Goal: Task Accomplishment & Management: Manage account settings

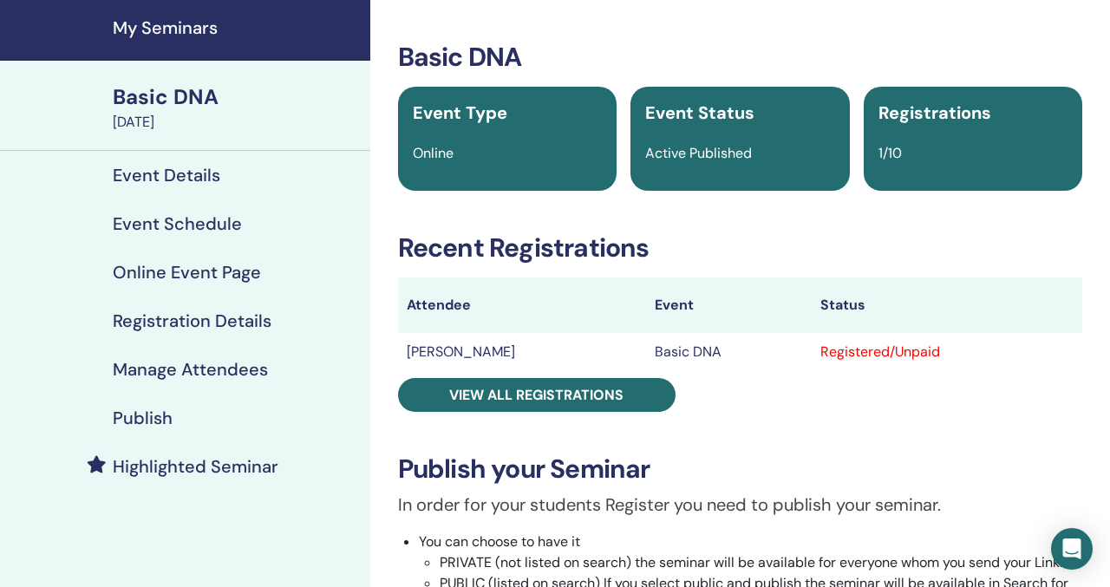
scroll to position [61, 0]
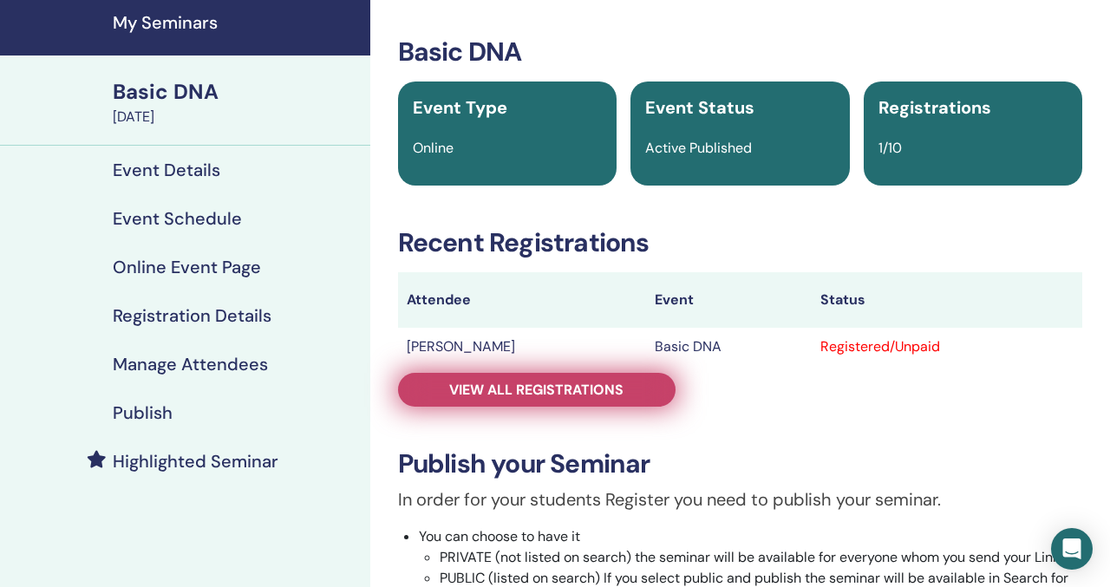
click at [594, 382] on span "View all registrations" at bounding box center [536, 390] width 174 height 18
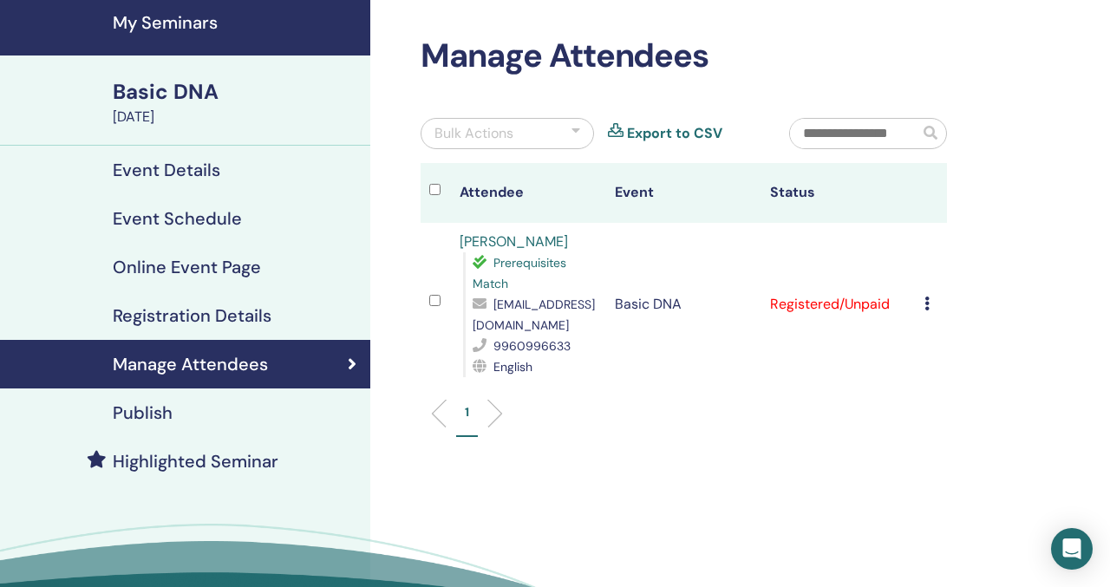
click at [929, 299] on icon at bounding box center [926, 304] width 5 height 14
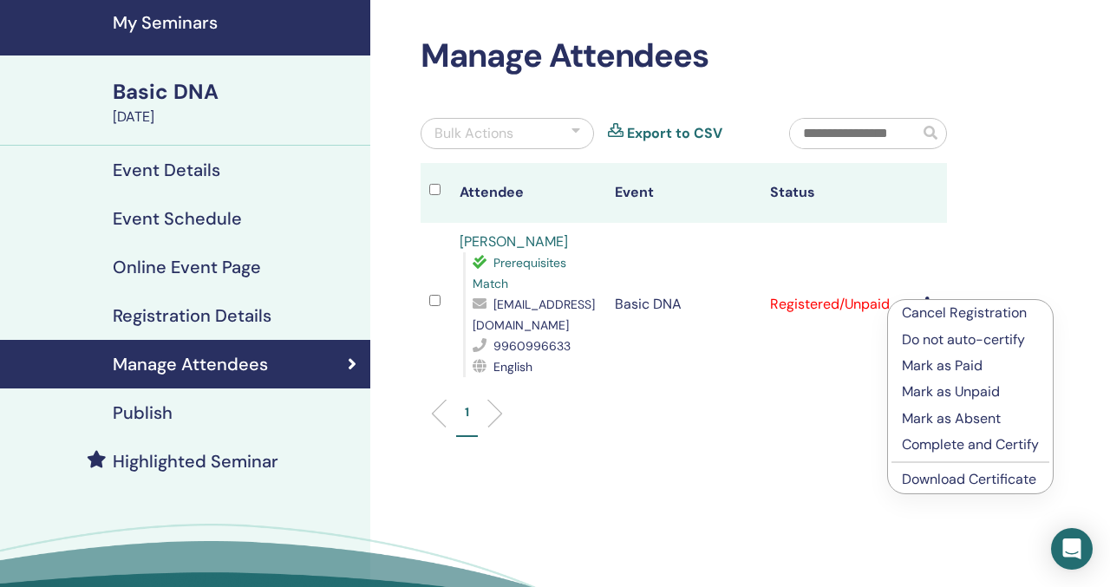
click at [963, 367] on p "Mark as Paid" at bounding box center [970, 365] width 137 height 21
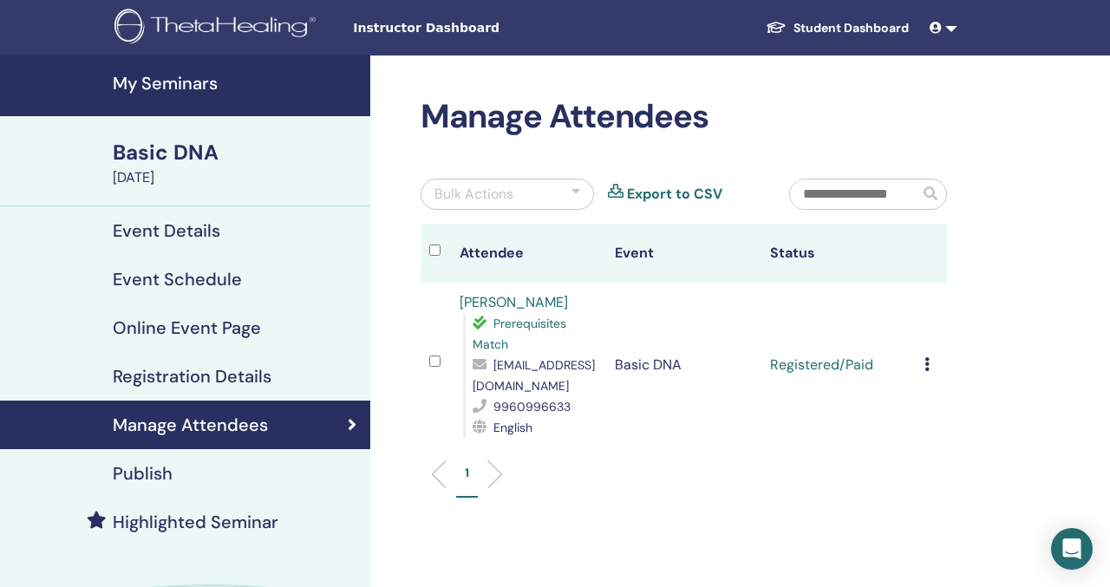
click at [814, 28] on link "Student Dashboard" at bounding box center [837, 28] width 171 height 32
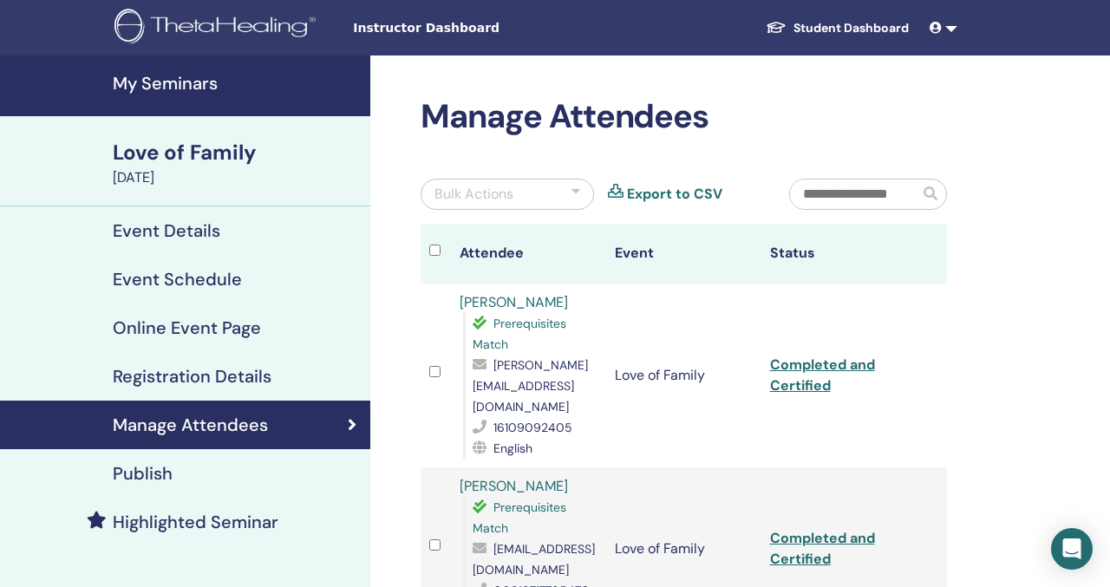
click at [934, 34] on span at bounding box center [937, 28] width 16 height 14
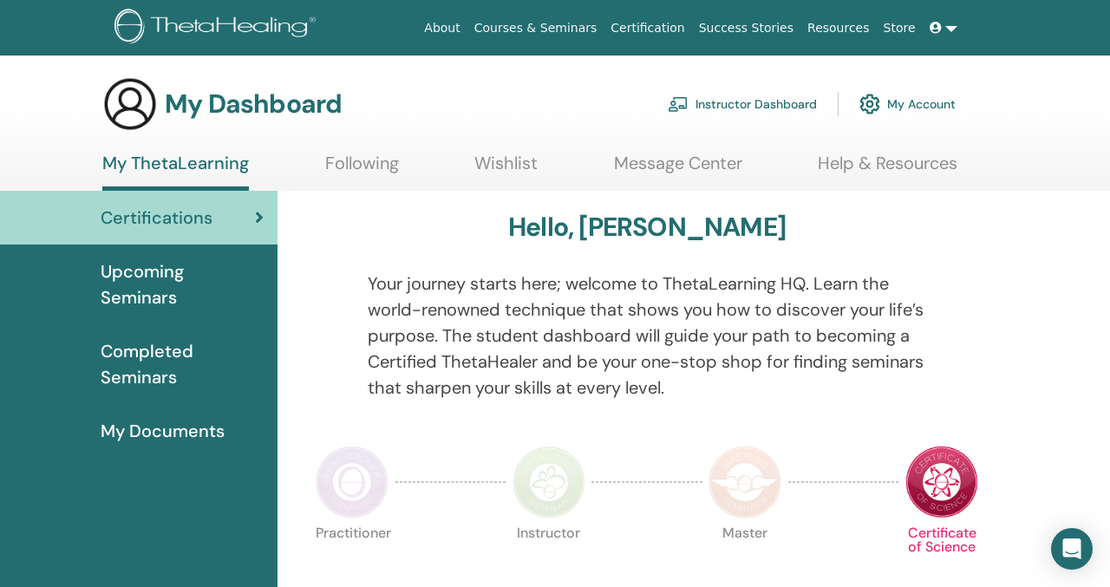
click at [236, 267] on span "Upcoming Seminars" at bounding box center [182, 284] width 163 height 52
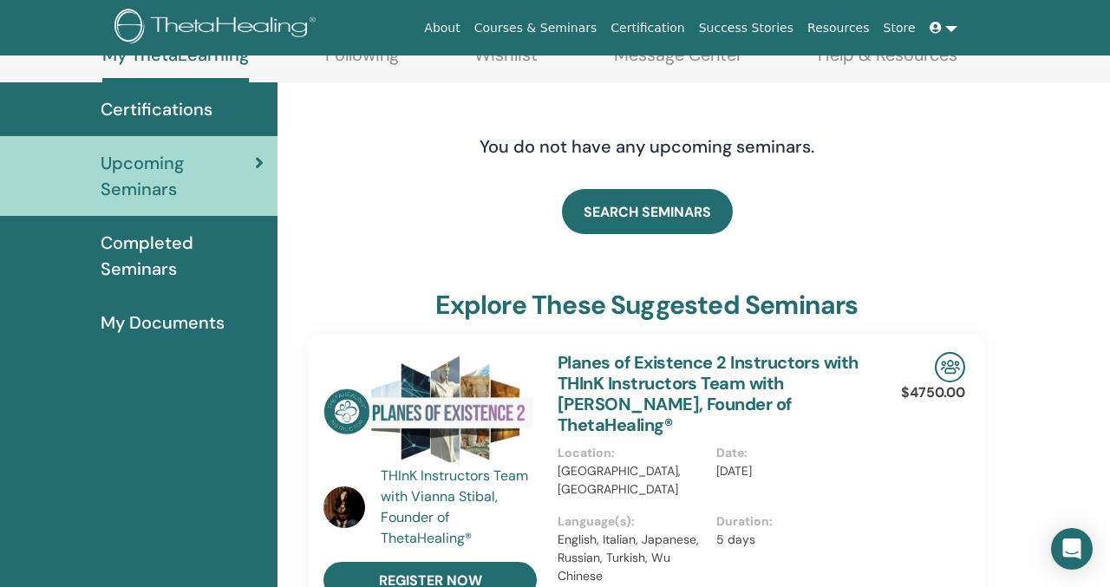
scroll to position [109, 0]
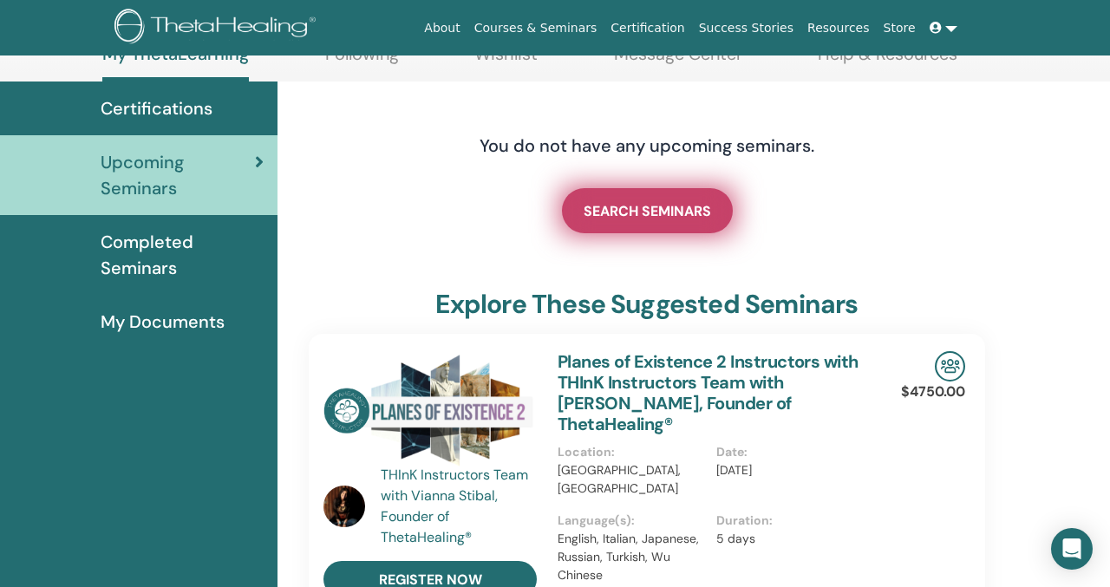
click at [617, 212] on span "SEARCH SEMINARS" at bounding box center [647, 211] width 127 height 18
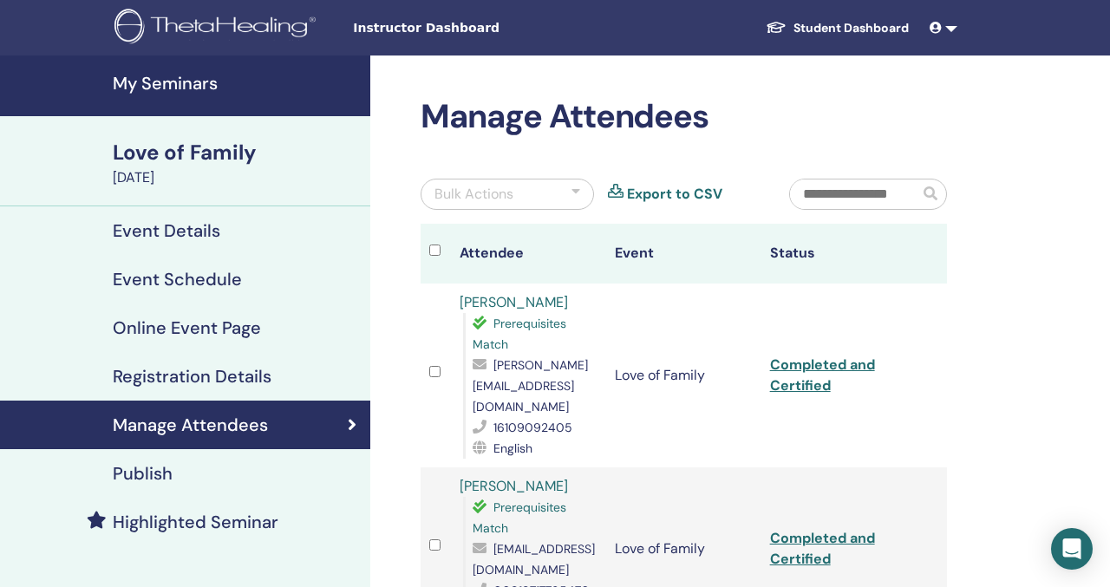
click at [197, 76] on h4 "My Seminars" at bounding box center [236, 83] width 247 height 21
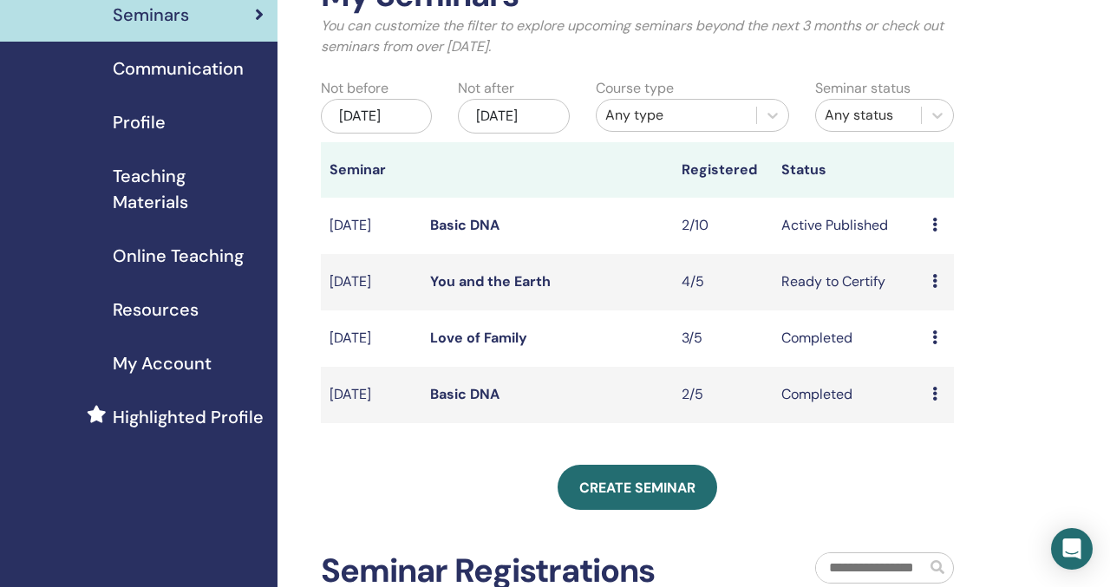
scroll to position [147, 0]
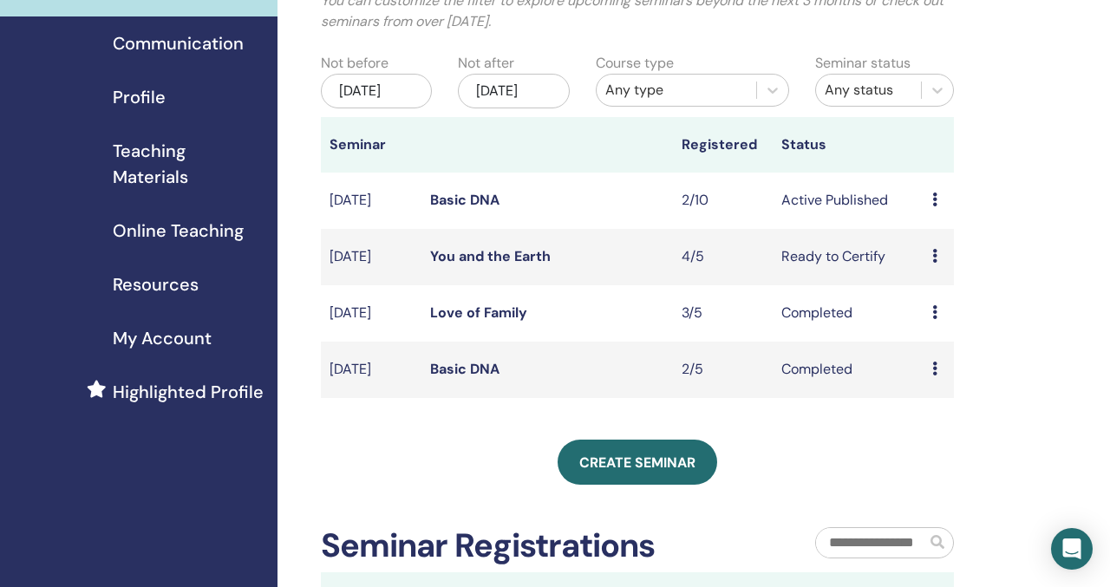
click at [463, 209] on link "Basic DNA" at bounding box center [464, 200] width 69 height 18
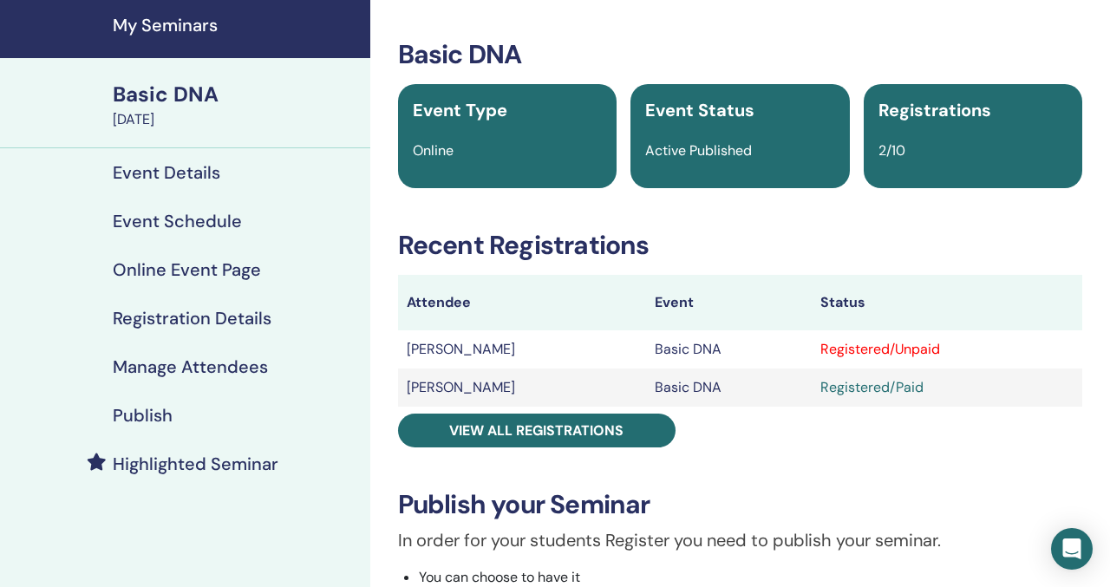
scroll to position [74, 0]
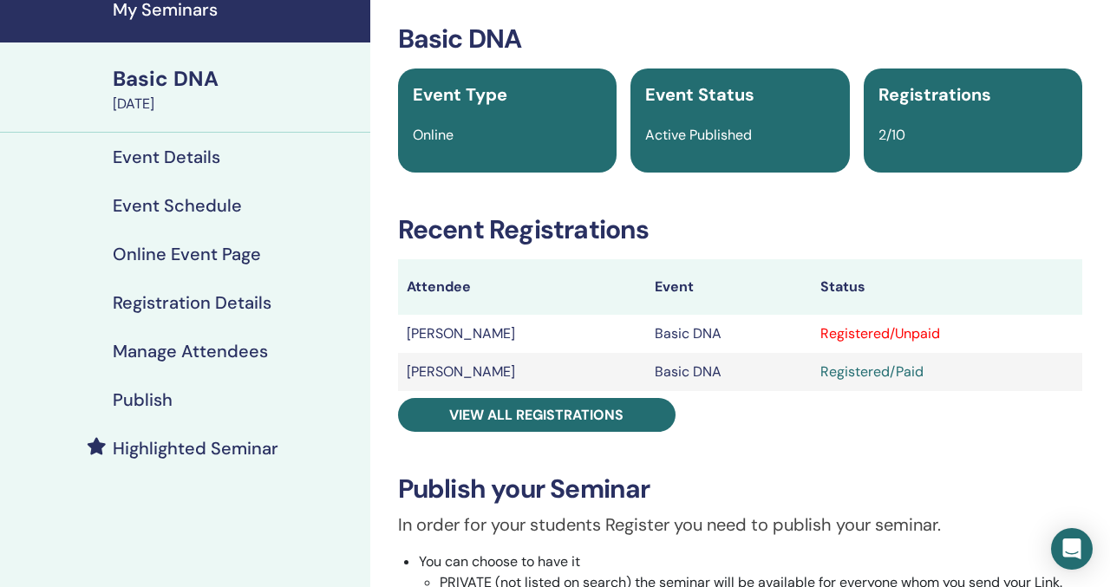
click at [482, 339] on td "[PERSON_NAME]" at bounding box center [522, 334] width 248 height 38
click at [485, 333] on td "[PERSON_NAME]" at bounding box center [522, 334] width 248 height 38
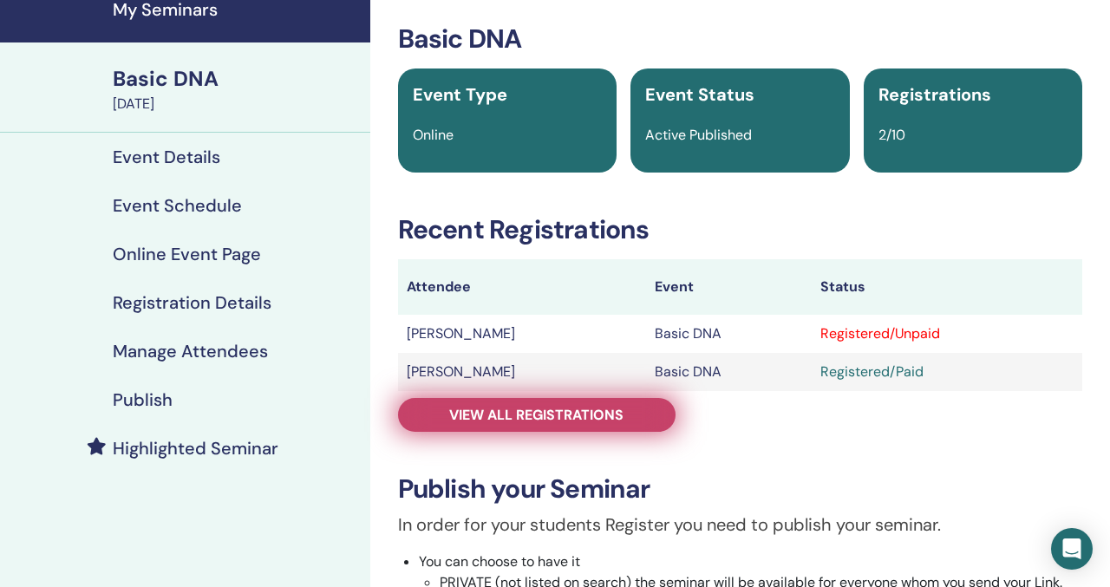
click at [541, 414] on span "View all registrations" at bounding box center [536, 415] width 174 height 18
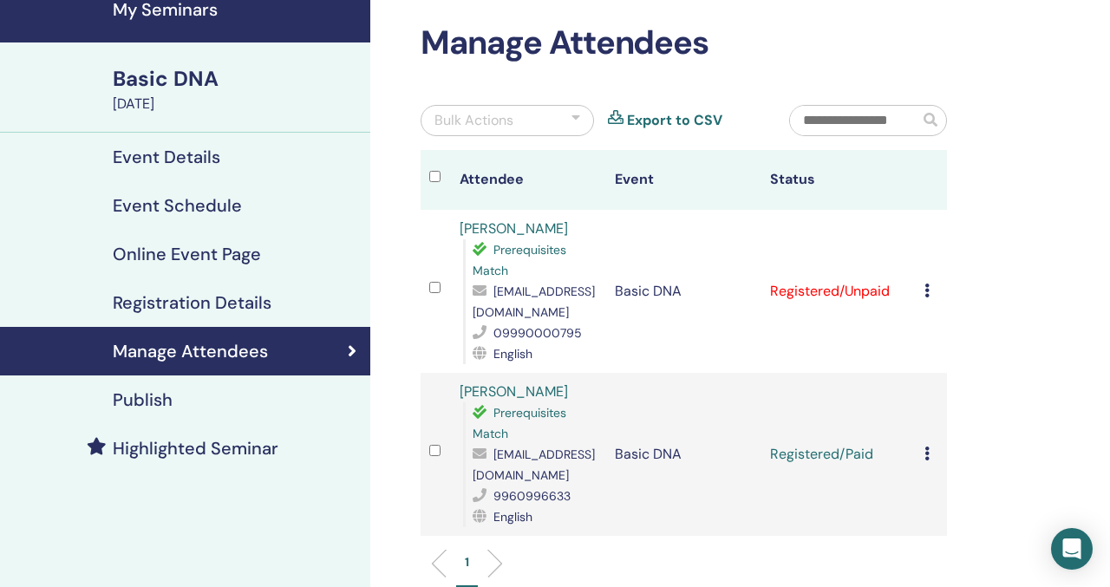
click at [536, 226] on link "[PERSON_NAME]" at bounding box center [514, 228] width 108 height 18
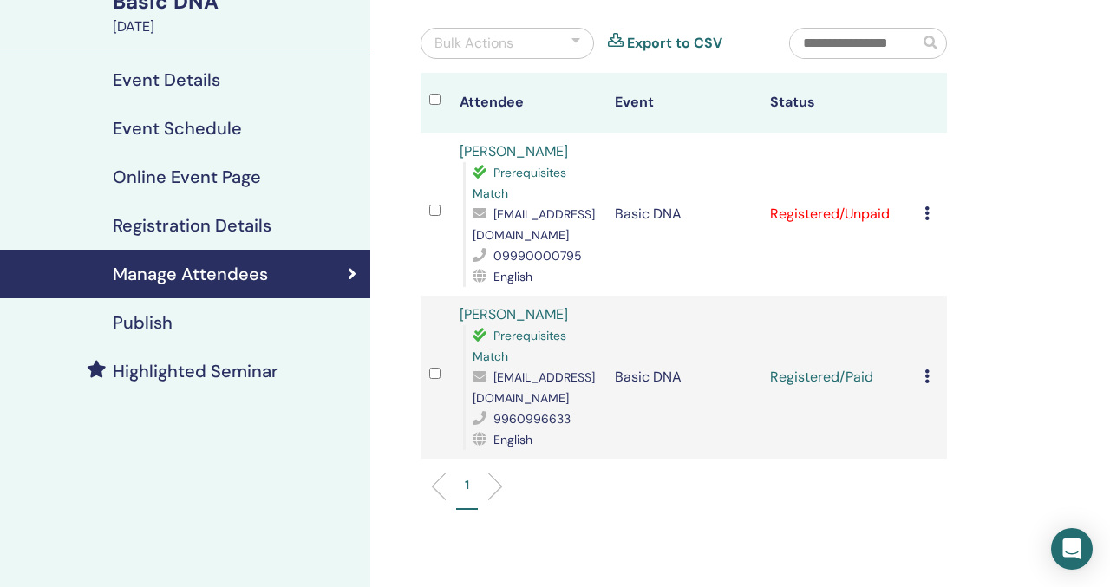
scroll to position [168, 0]
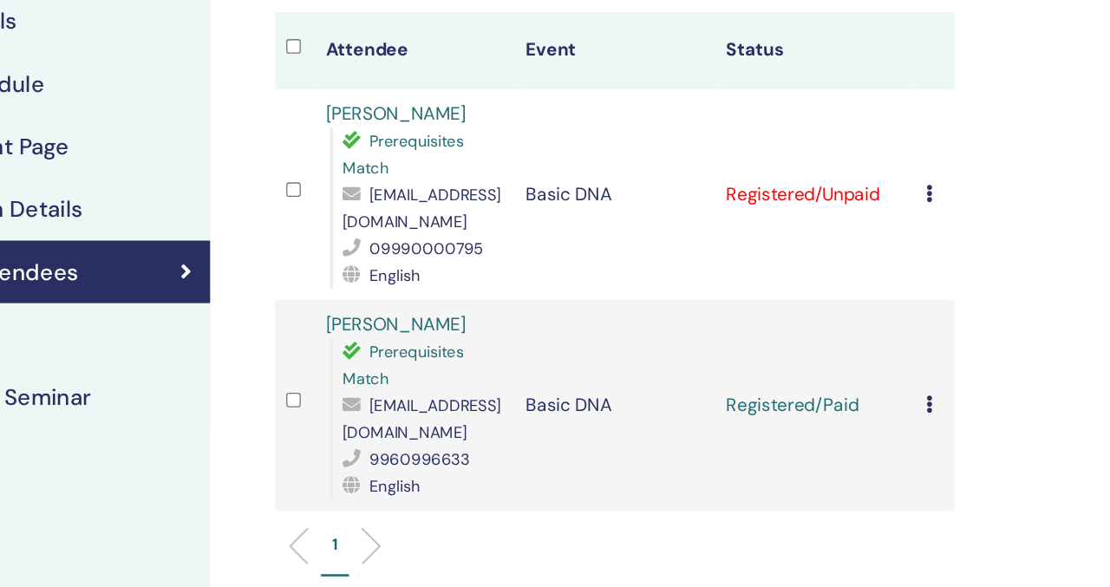
click at [525, 131] on link "[PERSON_NAME]" at bounding box center [514, 134] width 108 height 18
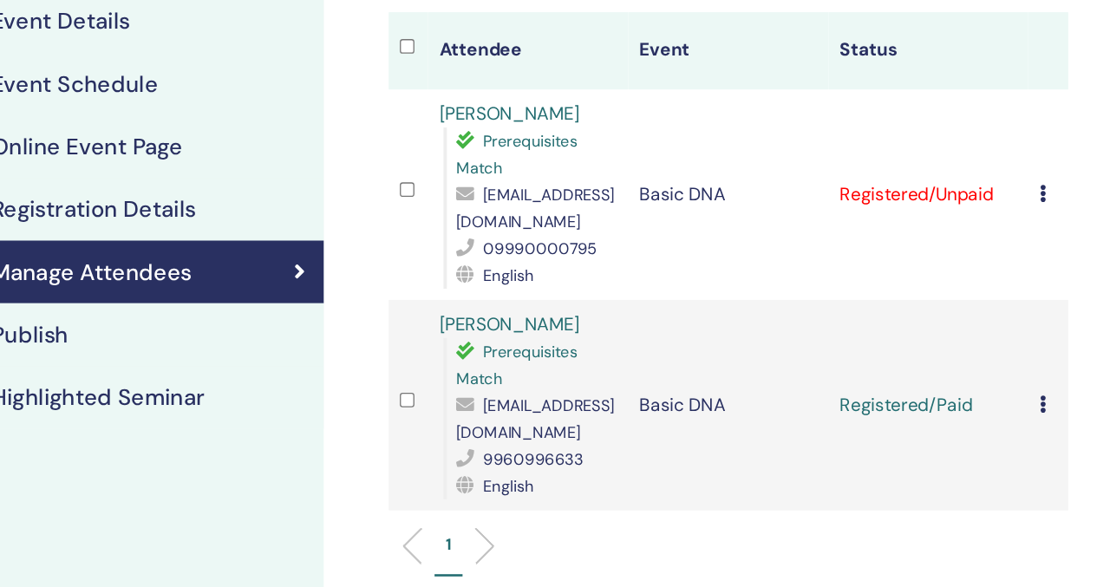
click at [927, 191] on icon at bounding box center [926, 196] width 5 height 14
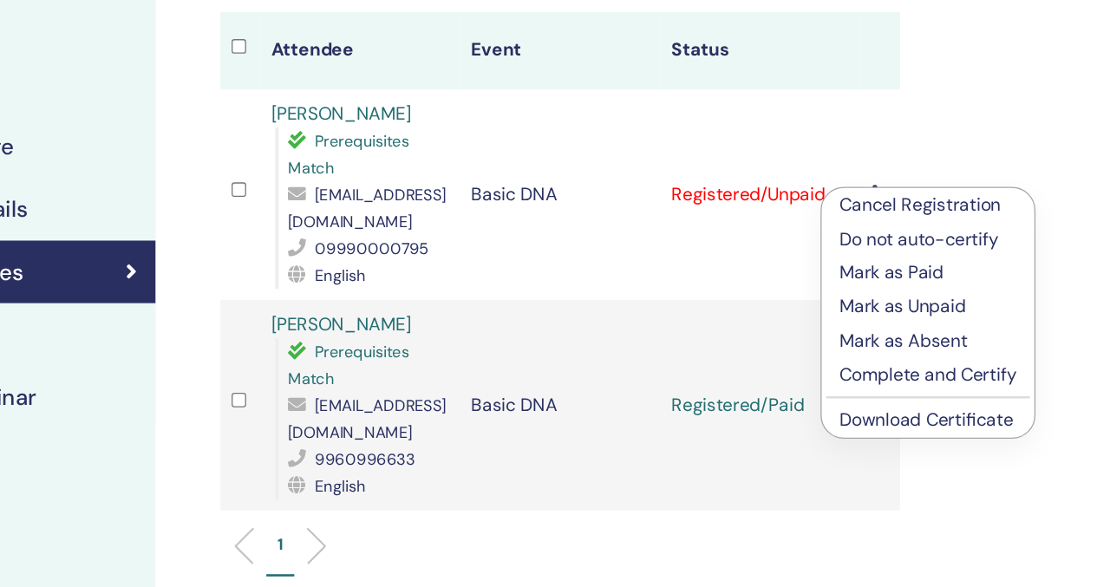
click at [859, 279] on td "Registered/Paid" at bounding box center [838, 359] width 155 height 163
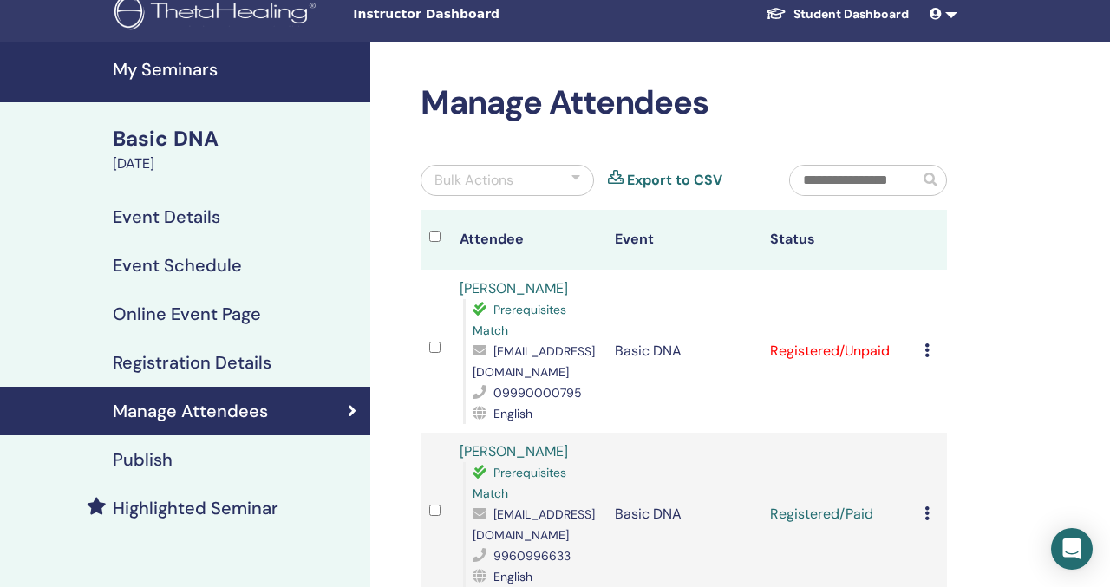
scroll to position [0, 0]
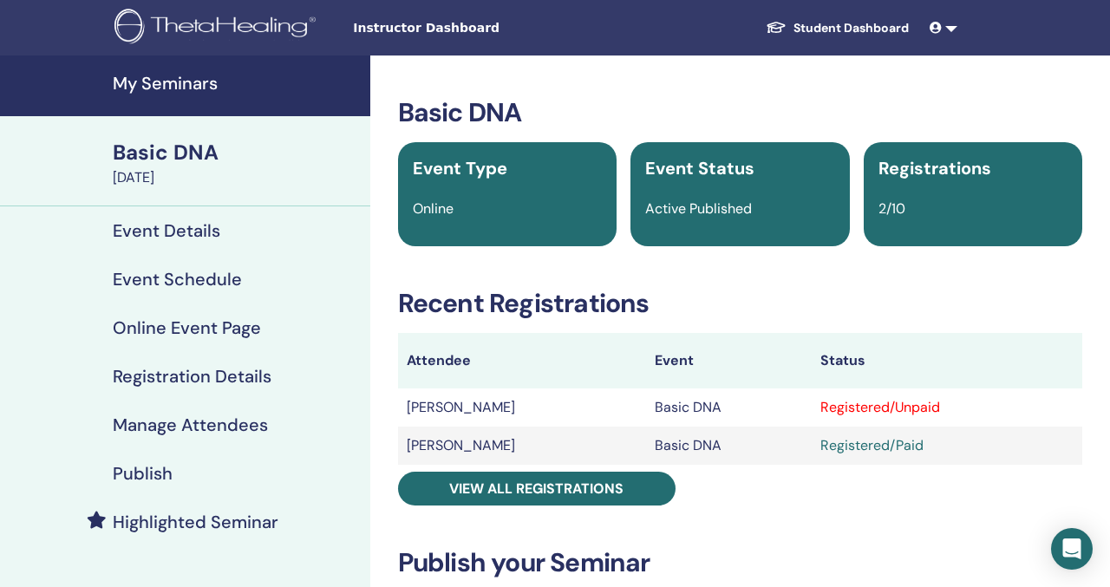
click at [180, 82] on h4 "My Seminars" at bounding box center [236, 83] width 247 height 21
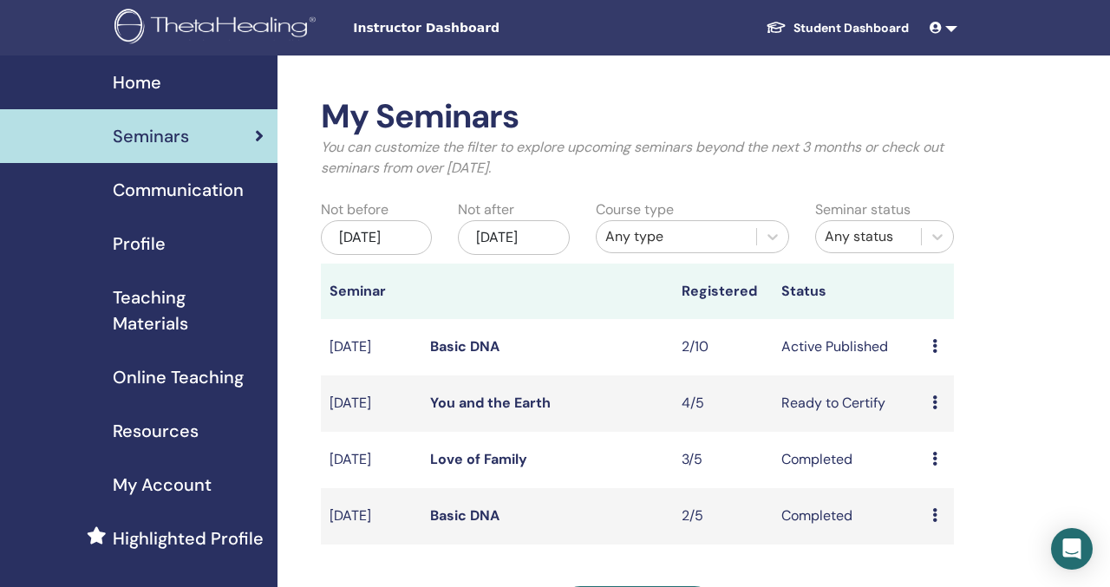
click at [897, 23] on link "Student Dashboard" at bounding box center [837, 28] width 171 height 32
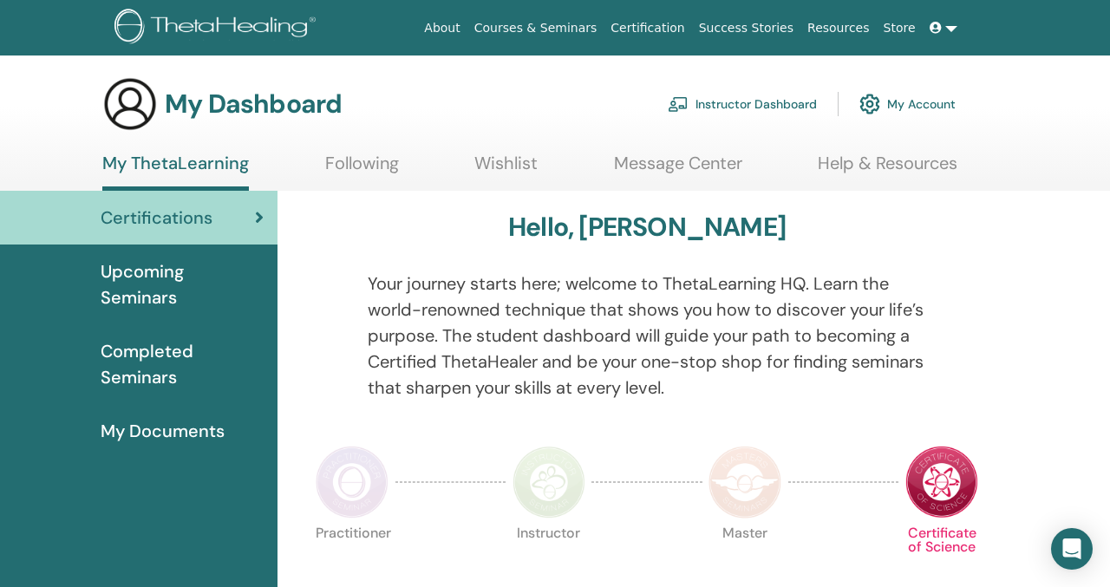
click at [903, 105] on link "My Account" at bounding box center [907, 104] width 96 height 38
click at [880, 105] on link "My Account" at bounding box center [907, 104] width 96 height 38
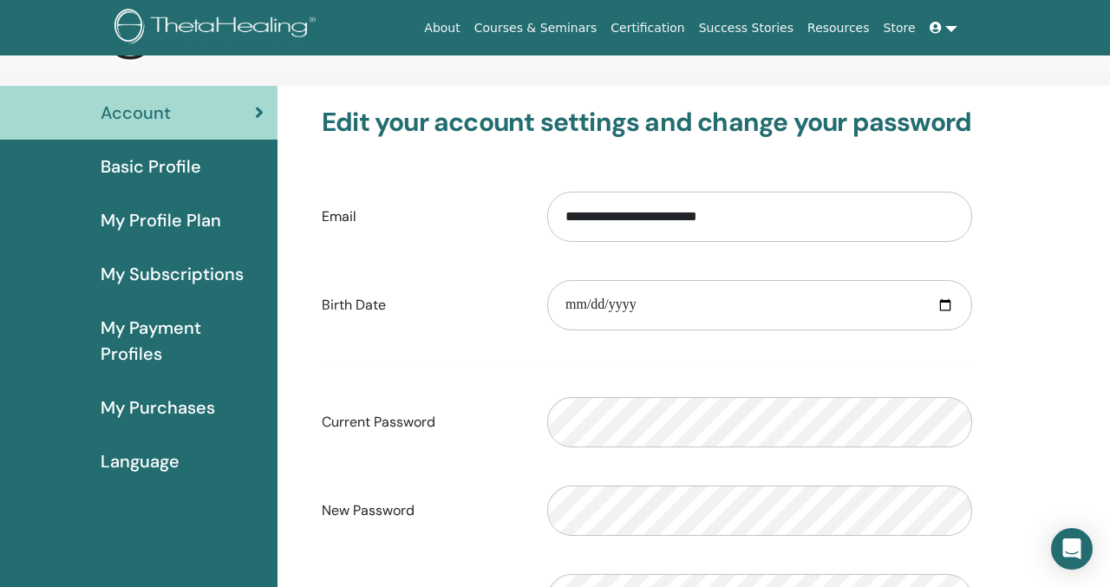
scroll to position [86, 0]
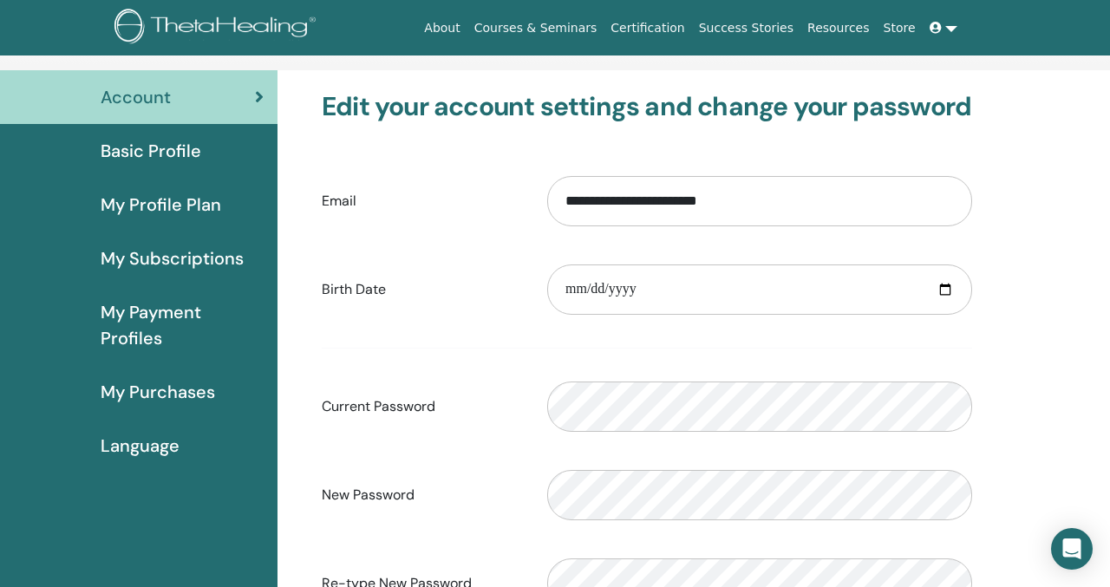
click at [189, 195] on span "My Profile Plan" at bounding box center [161, 205] width 121 height 26
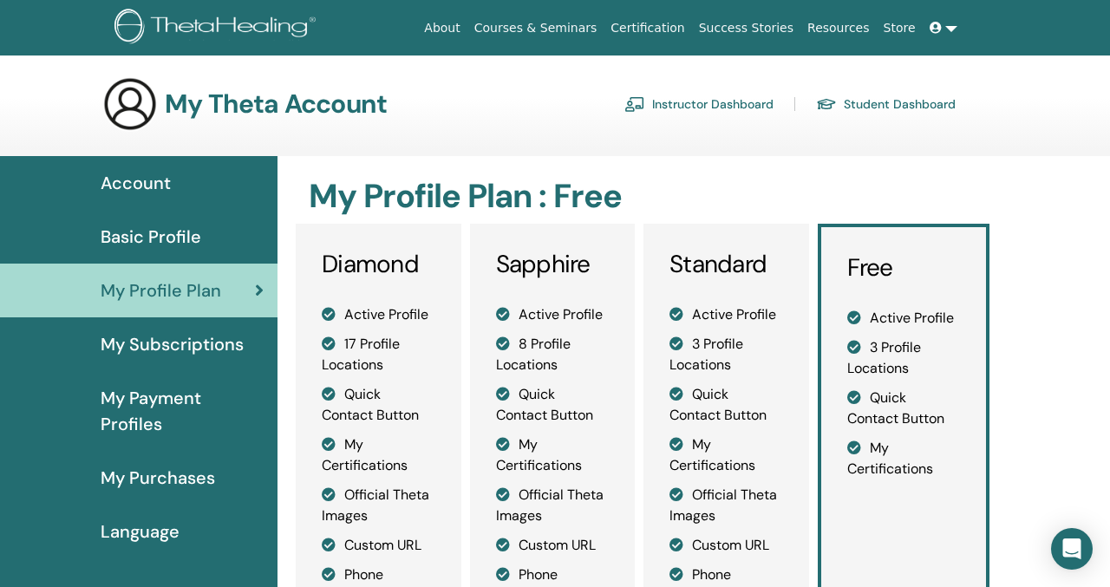
click at [187, 251] on link "Basic Profile" at bounding box center [138, 237] width 277 height 54
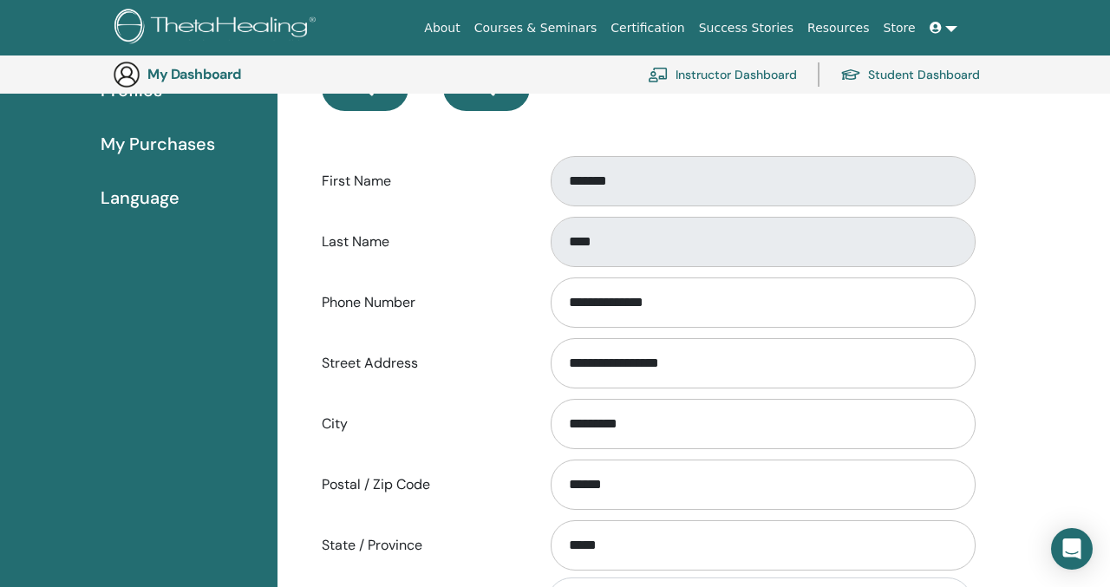
scroll to position [338, 0]
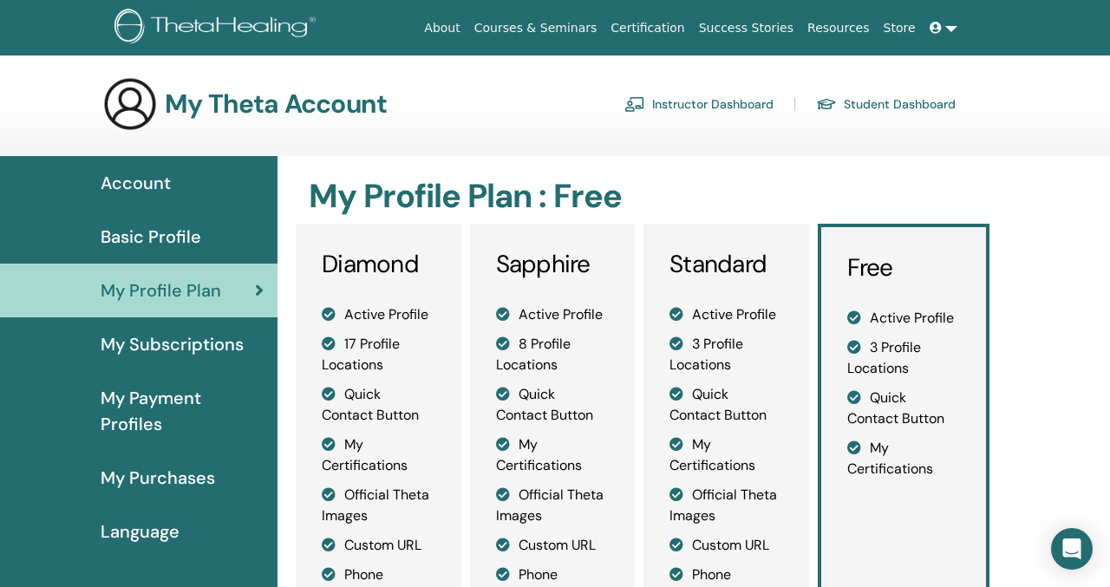
click at [153, 232] on span "Basic Profile" at bounding box center [151, 237] width 101 height 26
click at [868, 109] on link "Student Dashboard" at bounding box center [886, 104] width 140 height 28
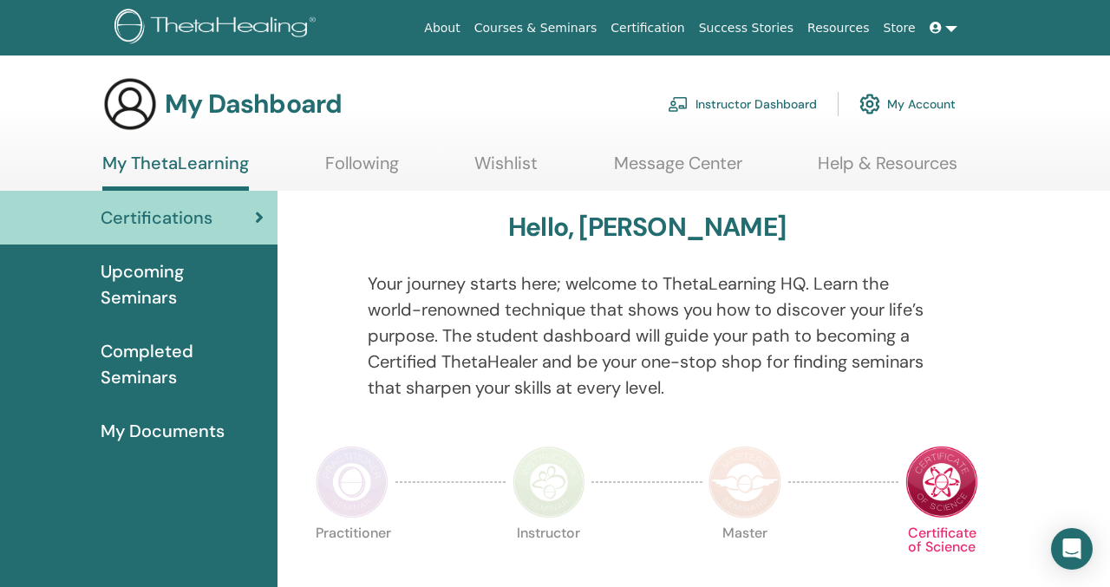
click at [749, 99] on link "Instructor Dashboard" at bounding box center [742, 104] width 149 height 38
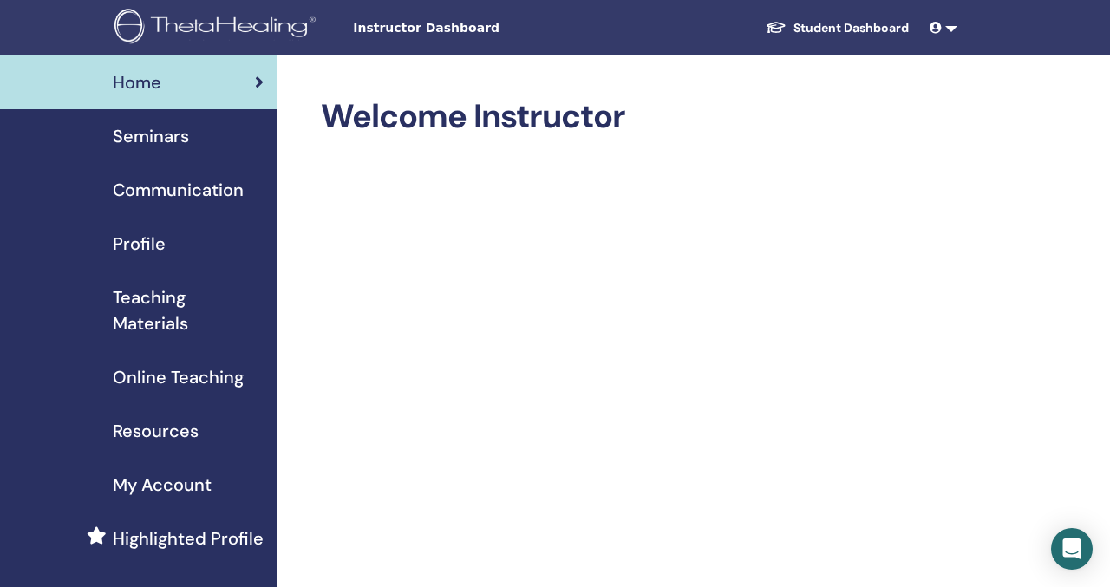
click at [181, 134] on span "Seminars" at bounding box center [151, 136] width 76 height 26
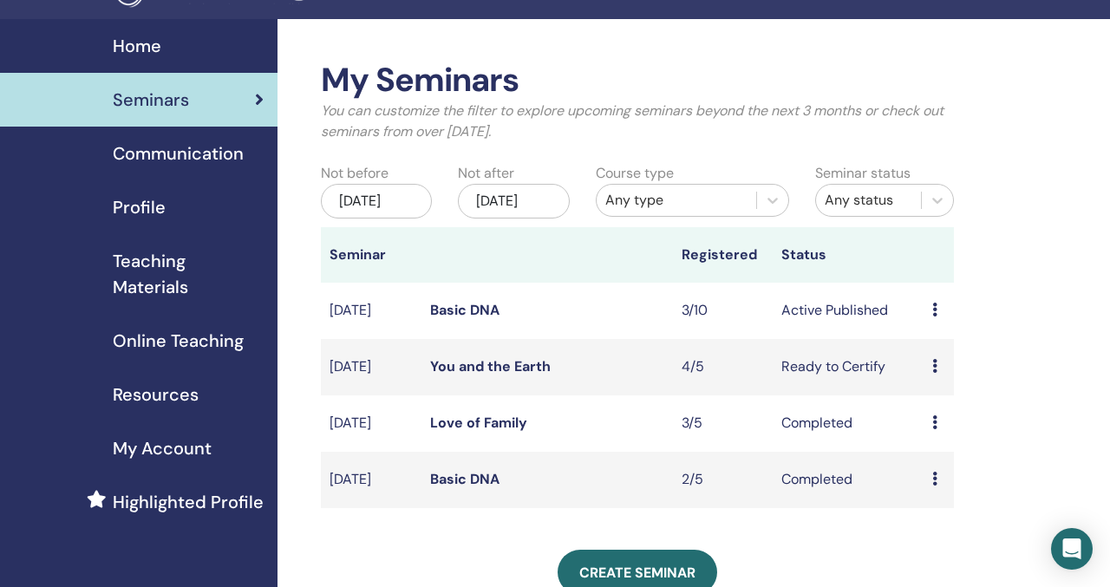
scroll to position [39, 0]
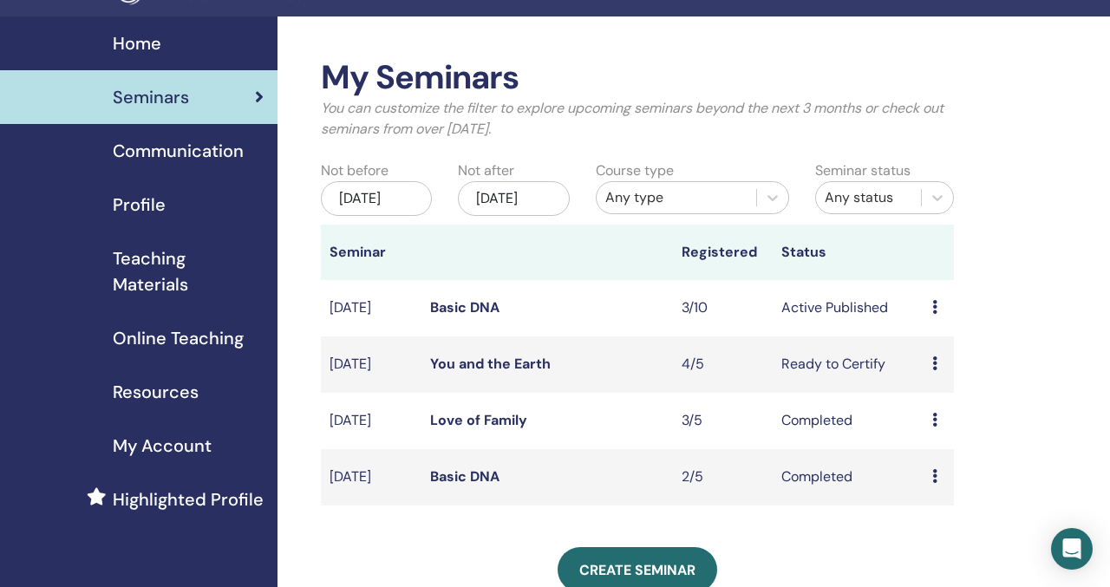
click at [474, 316] on link "Basic DNA" at bounding box center [464, 307] width 69 height 18
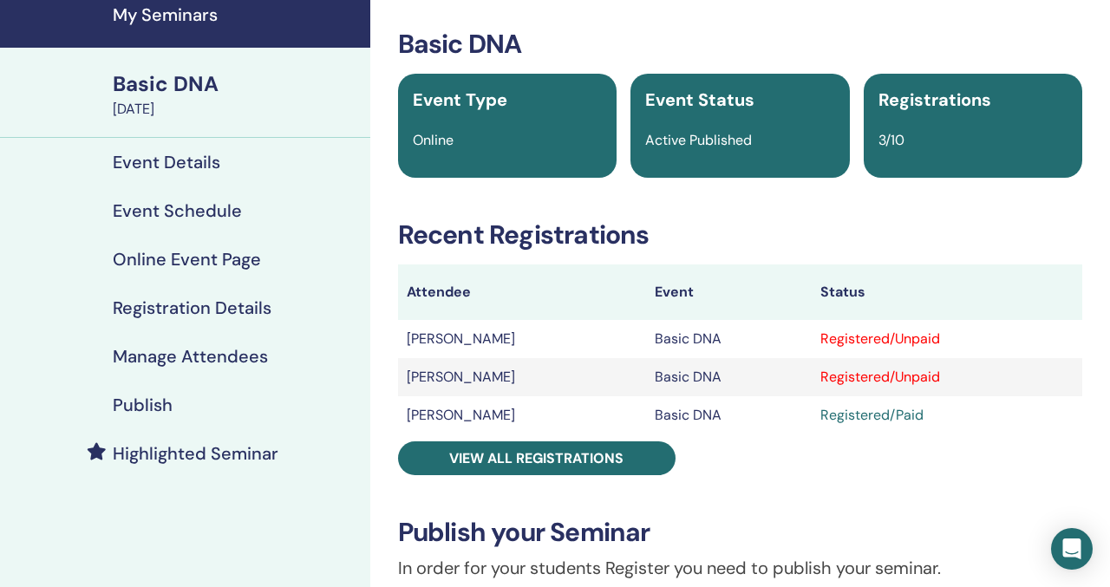
scroll to position [72, 0]
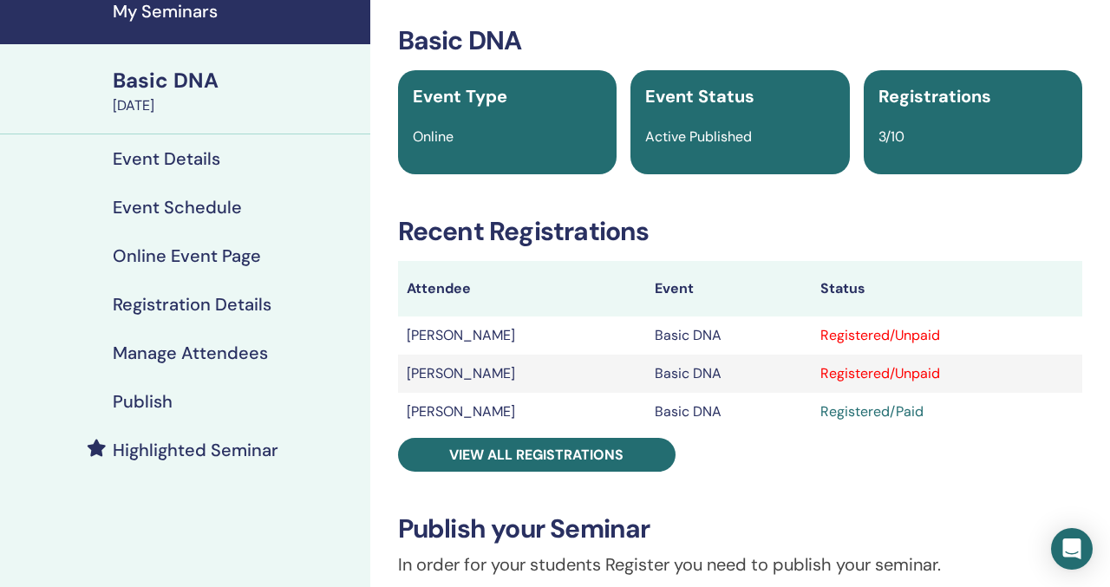
click at [508, 335] on td "Vijay Naraayanan" at bounding box center [522, 335] width 248 height 38
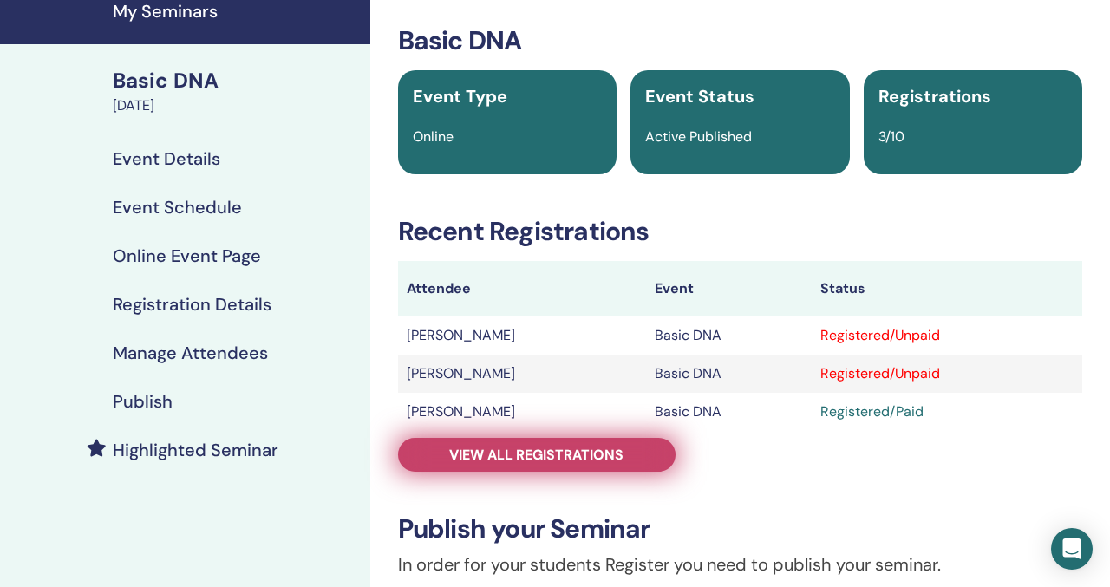
click at [548, 460] on span "View all registrations" at bounding box center [536, 455] width 174 height 18
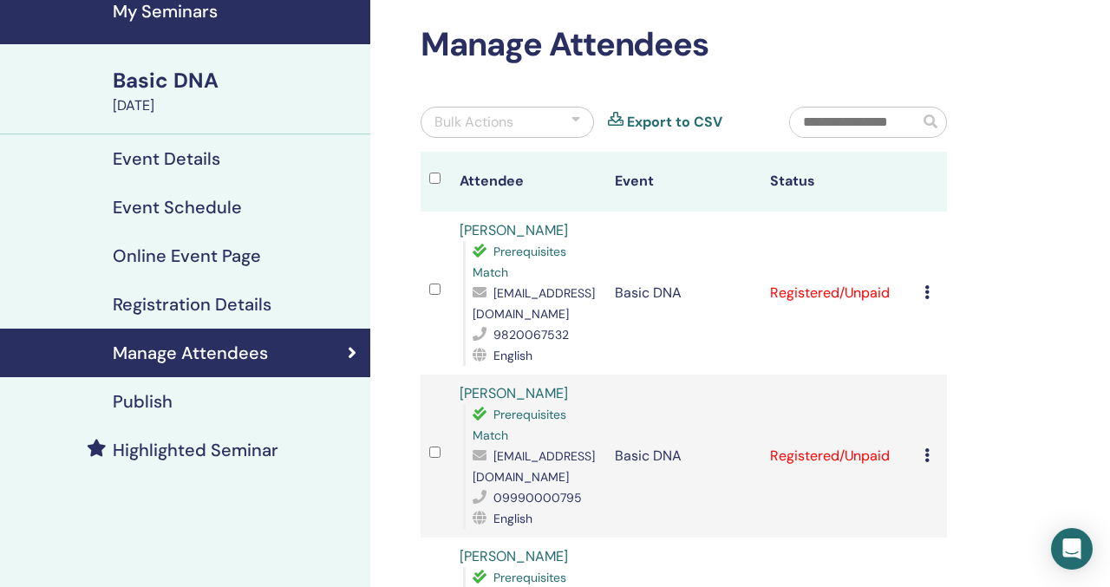
click at [925, 295] on icon at bounding box center [926, 292] width 5 height 14
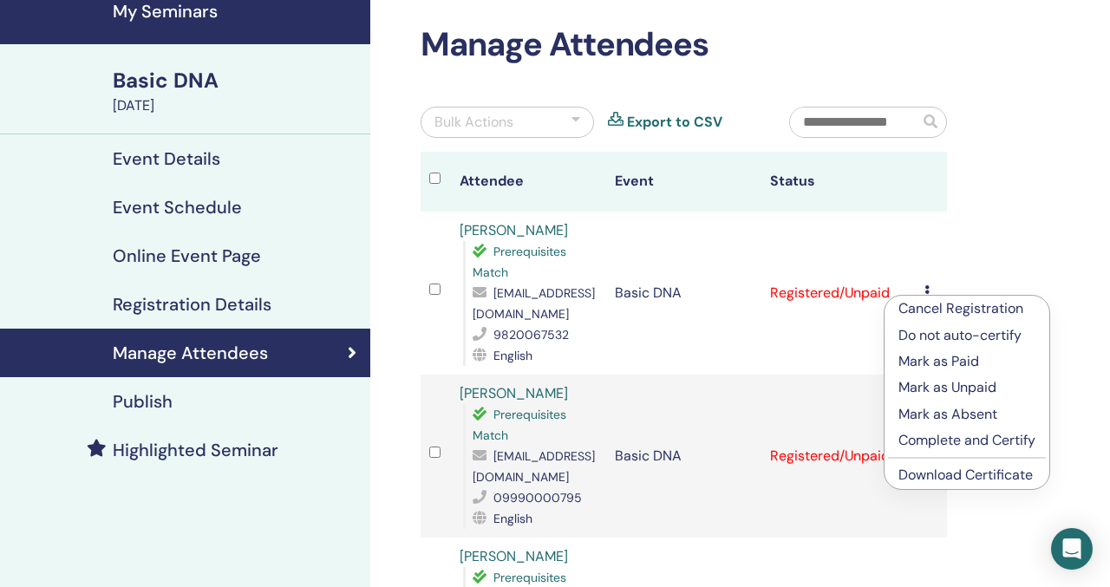
click at [940, 359] on p "Mark as Paid" at bounding box center [966, 361] width 137 height 21
